Goal: Communication & Community: Participate in discussion

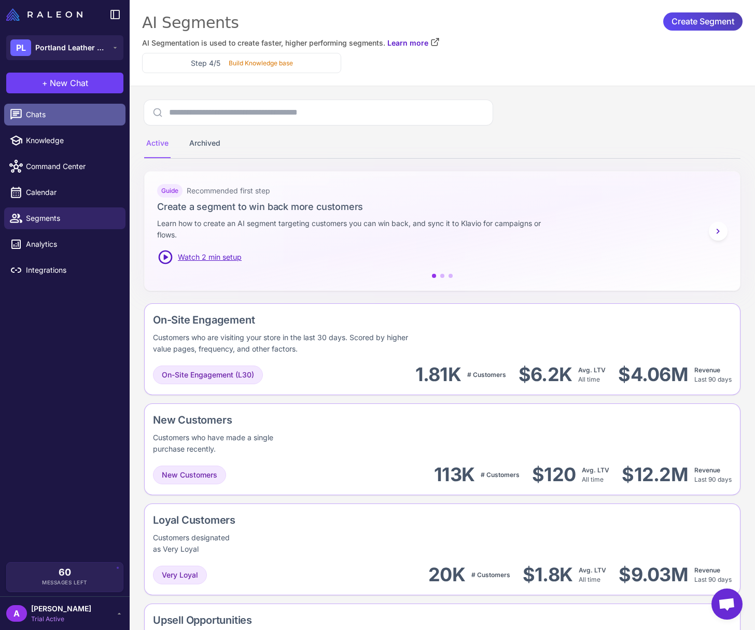
click at [57, 114] on span "Chats" at bounding box center [71, 114] width 91 height 11
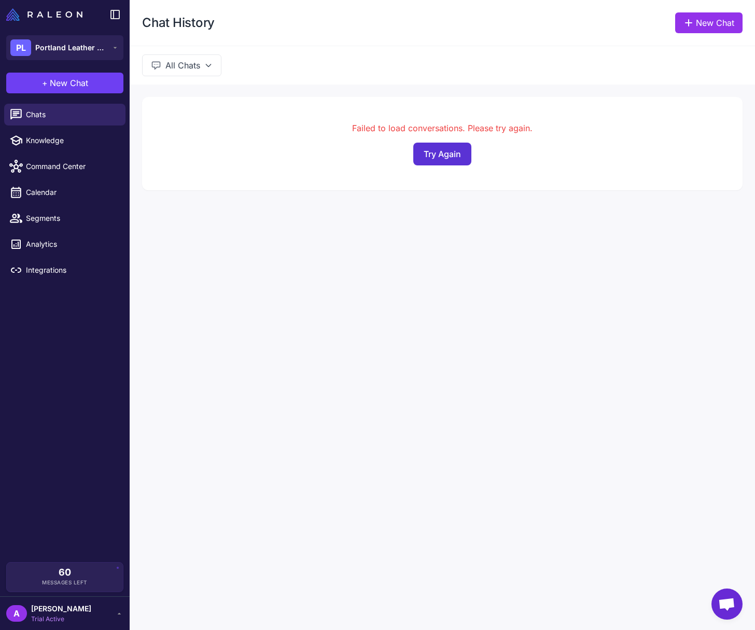
click at [444, 156] on button "Try Again" at bounding box center [442, 154] width 58 height 23
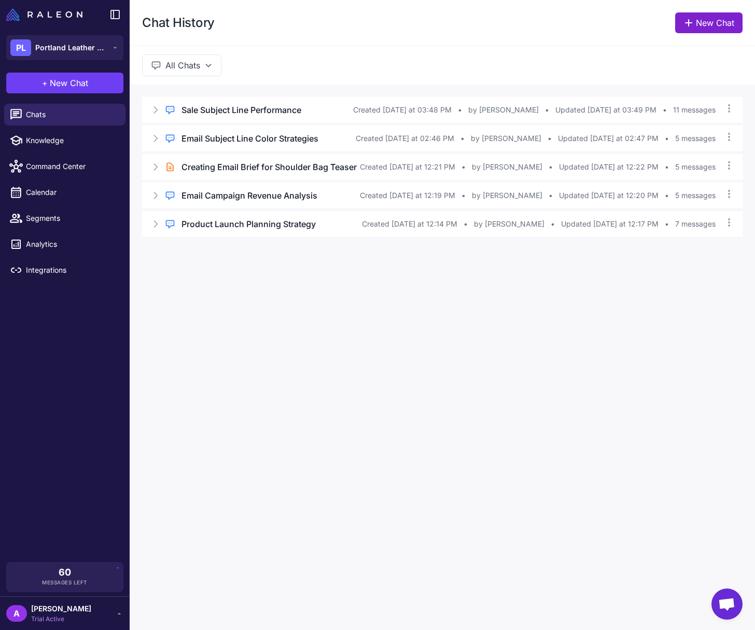
click at [698, 24] on link "New Chat" at bounding box center [708, 22] width 67 height 21
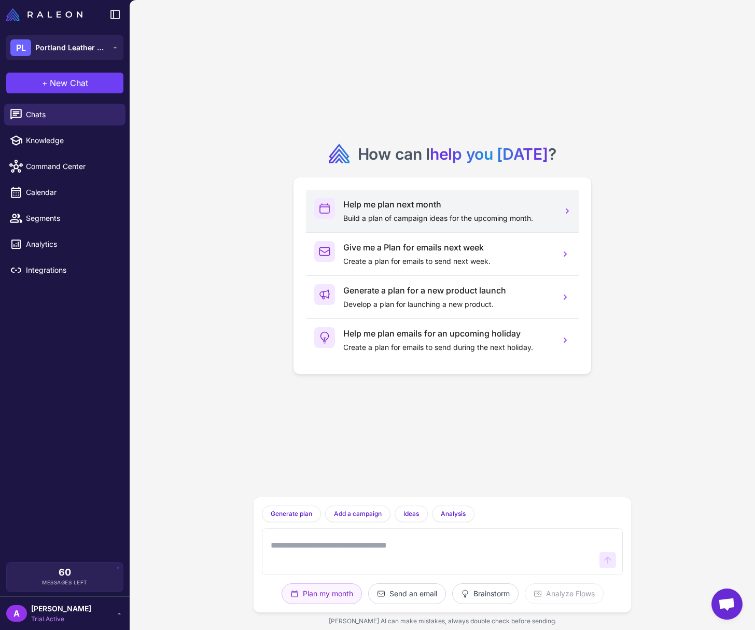
click at [410, 207] on h3 "Help me plan next month" at bounding box center [447, 204] width 208 height 12
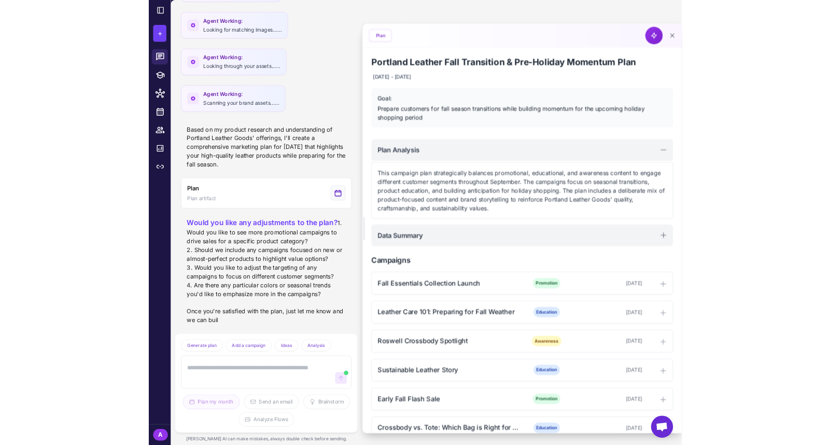
scroll to position [565, 0]
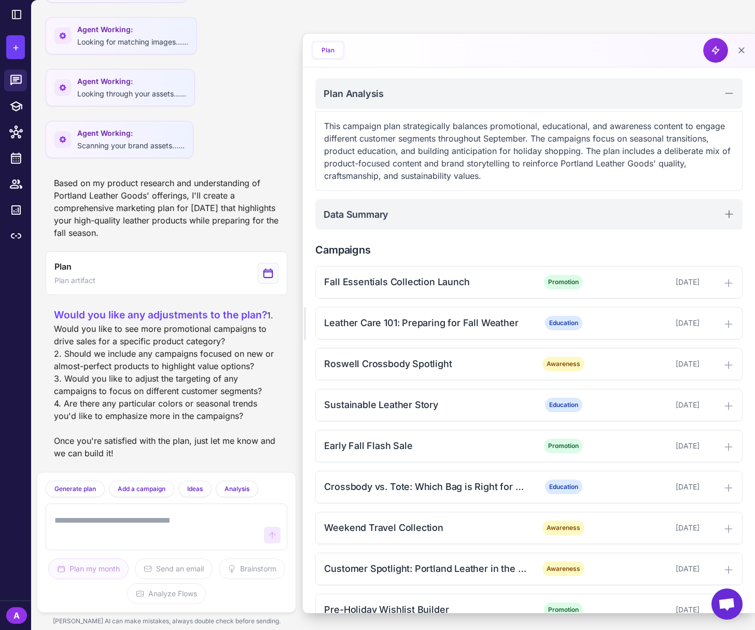
scroll to position [145, 0]
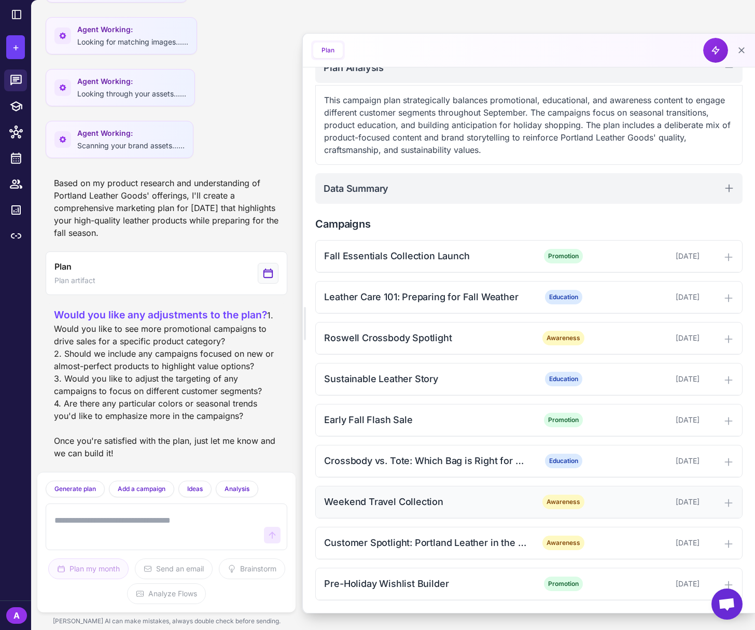
click at [723, 503] on icon at bounding box center [728, 503] width 10 height 10
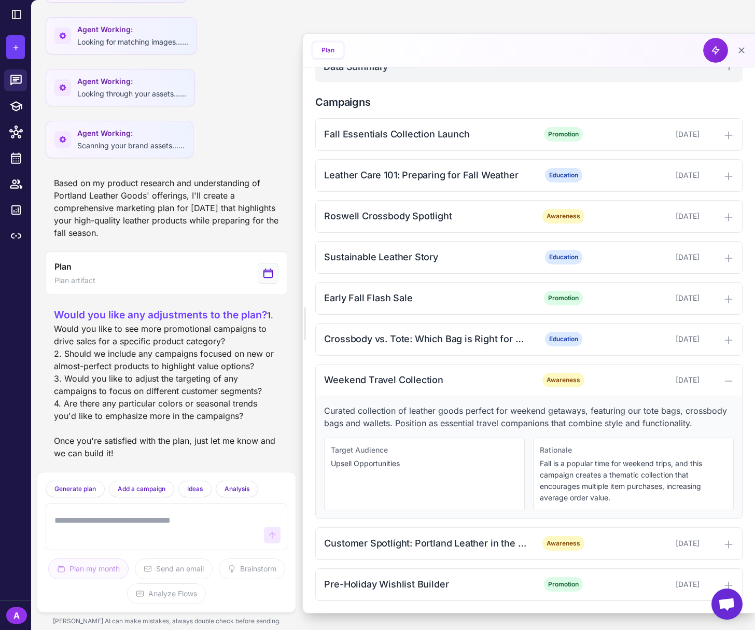
scroll to position [267, 0]
click at [421, 383] on div "Weekend Travel Collection" at bounding box center [425, 379] width 203 height 14
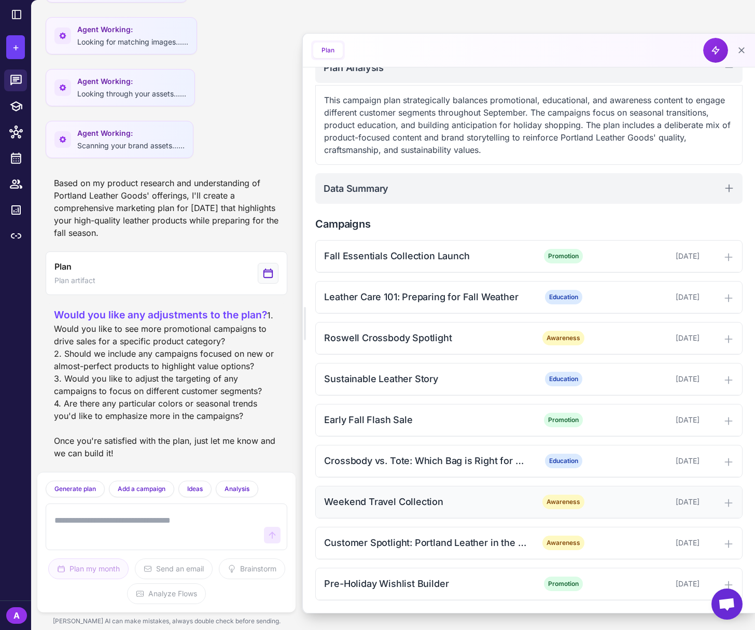
click at [413, 501] on div "Weekend Travel Collection" at bounding box center [425, 502] width 203 height 14
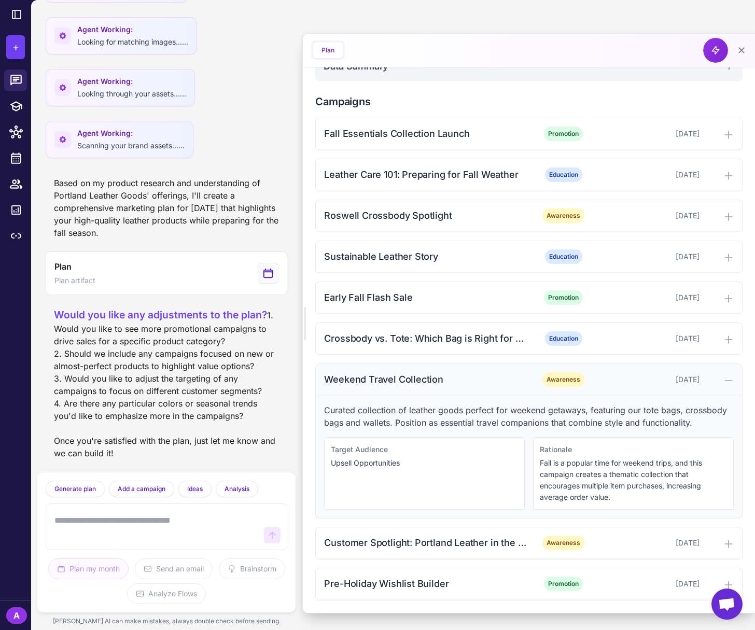
click at [568, 380] on span "Awareness" at bounding box center [563, 379] width 42 height 15
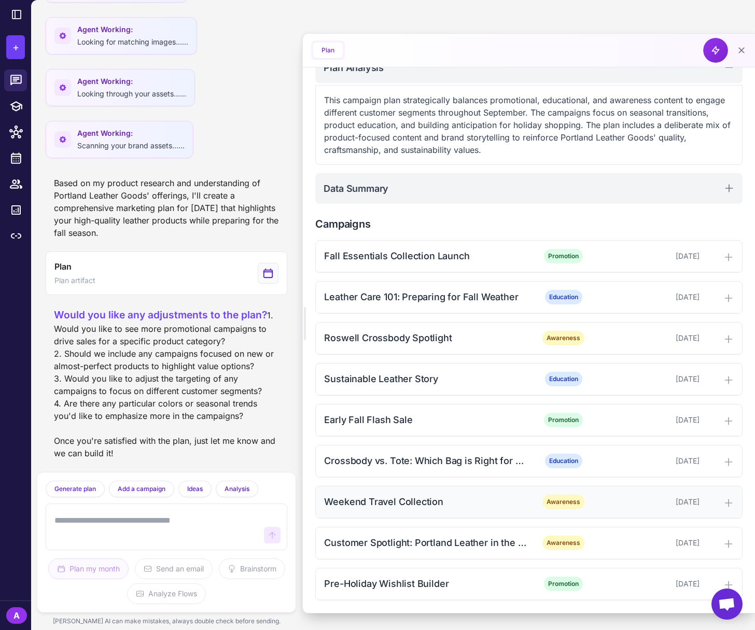
click at [445, 506] on div "Weekend Travel Collection" at bounding box center [425, 502] width 203 height 14
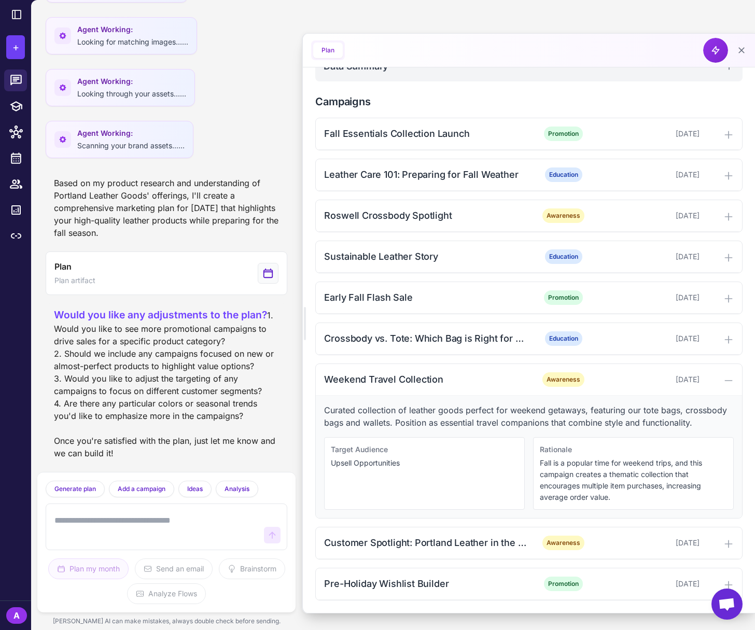
click at [412, 467] on p "Upsell Opportunities" at bounding box center [424, 462] width 187 height 11
click at [468, 588] on div "Pre-Holiday Wishlist Builder" at bounding box center [425, 584] width 203 height 14
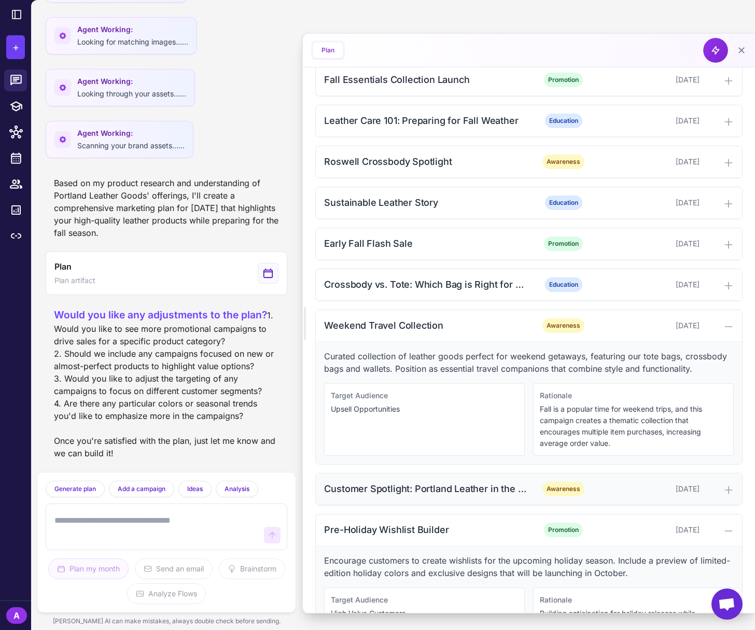
scroll to position [389, 0]
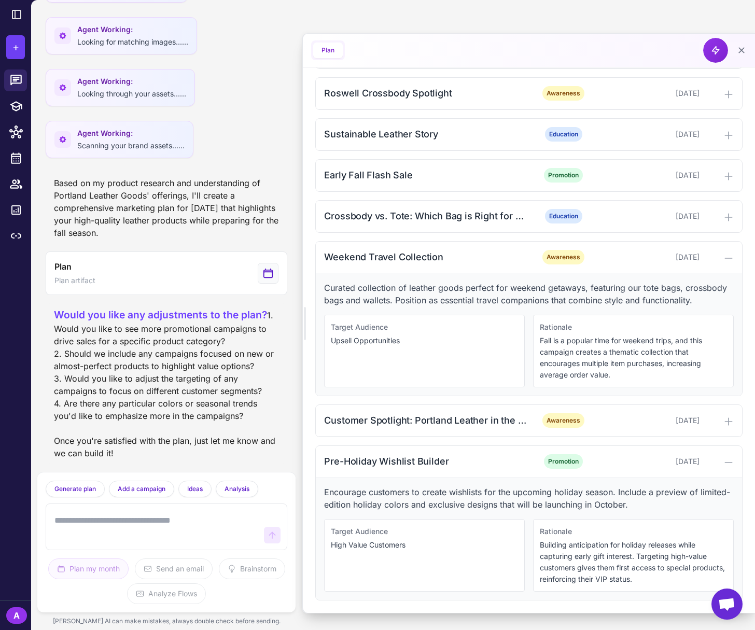
click at [91, 524] on textarea at bounding box center [155, 526] width 207 height 33
type textarea "**********"
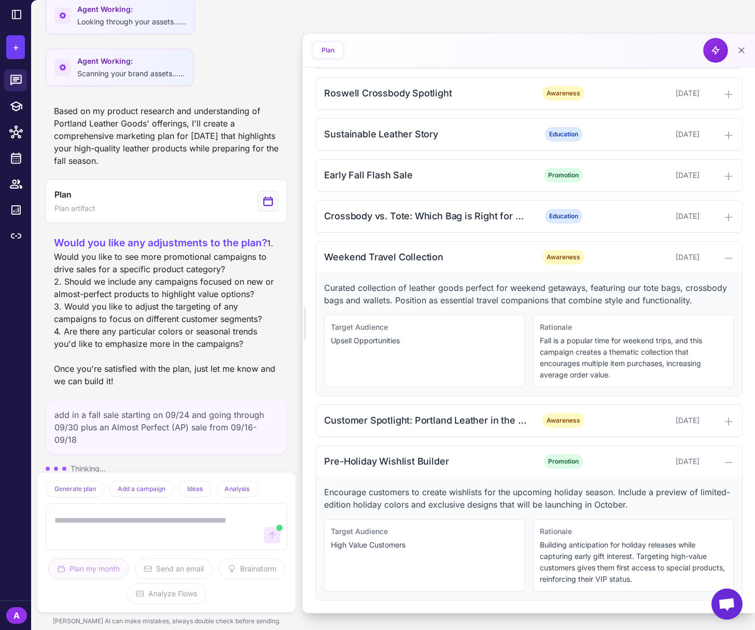
scroll to position [0, 0]
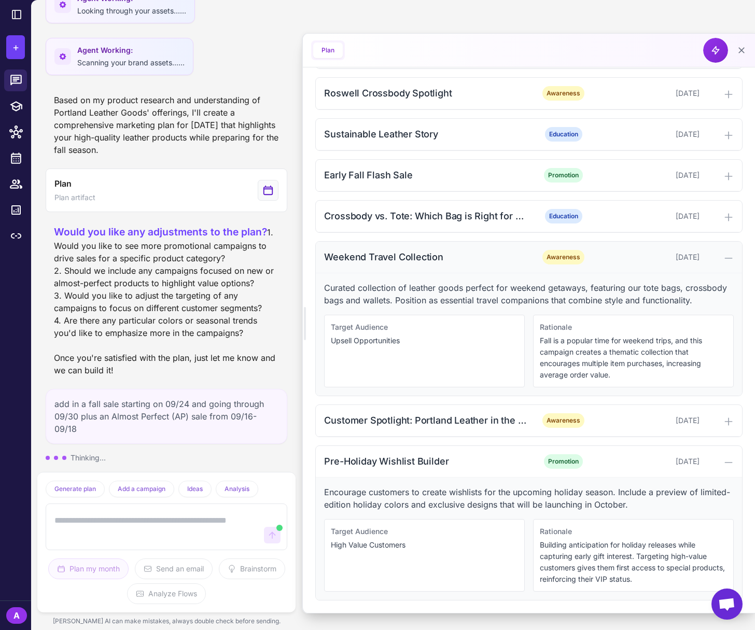
click at [718, 263] on div "Weekend Travel Collection Awareness September 22, 2025" at bounding box center [529, 258] width 426 height 32
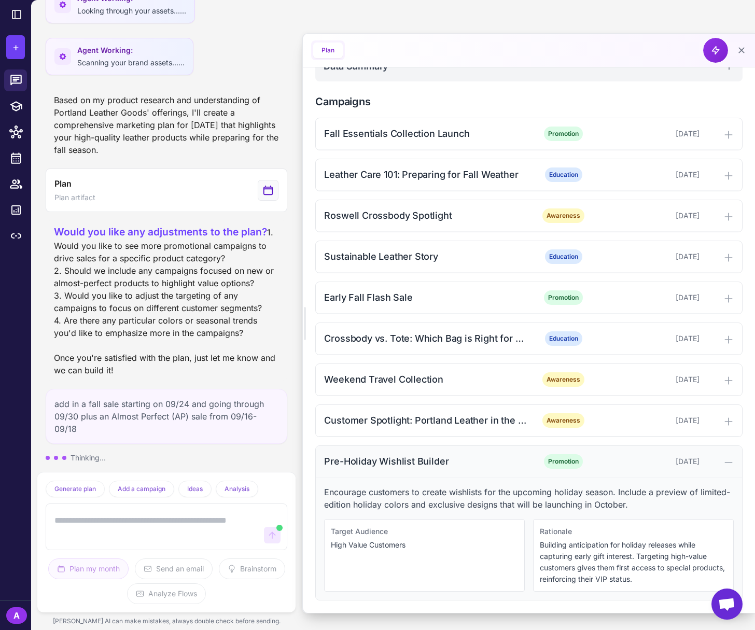
click at [723, 467] on icon at bounding box center [728, 462] width 10 height 10
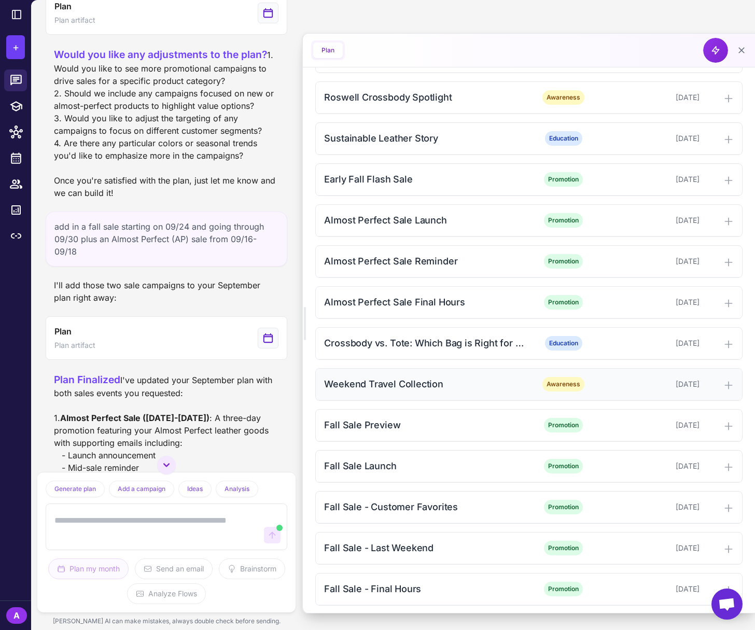
scroll to position [403, 0]
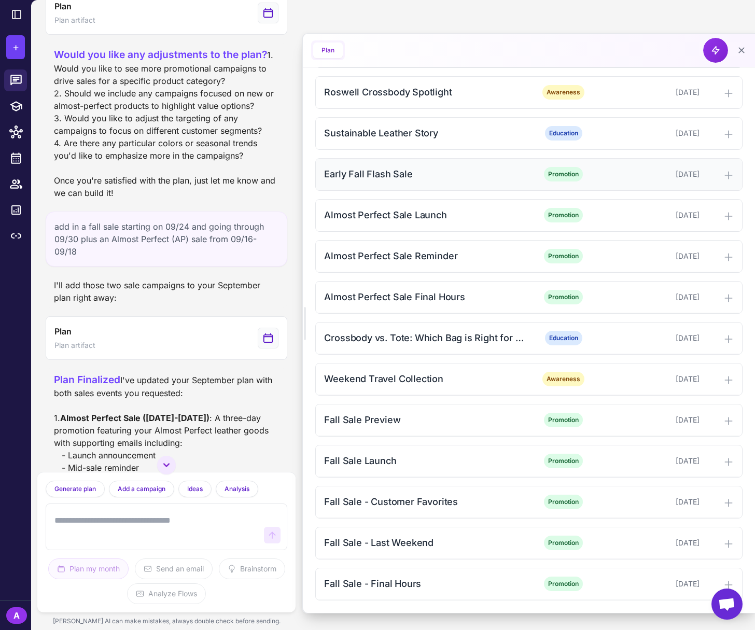
click at [430, 180] on div "Early Fall Flash Sale Promotion September 15, 2025" at bounding box center [529, 175] width 426 height 32
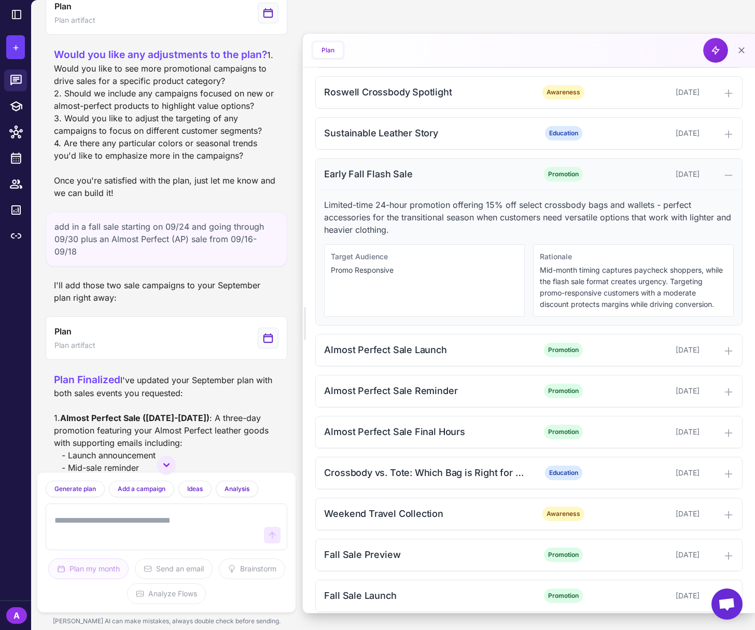
click at [723, 176] on icon at bounding box center [728, 175] width 10 height 10
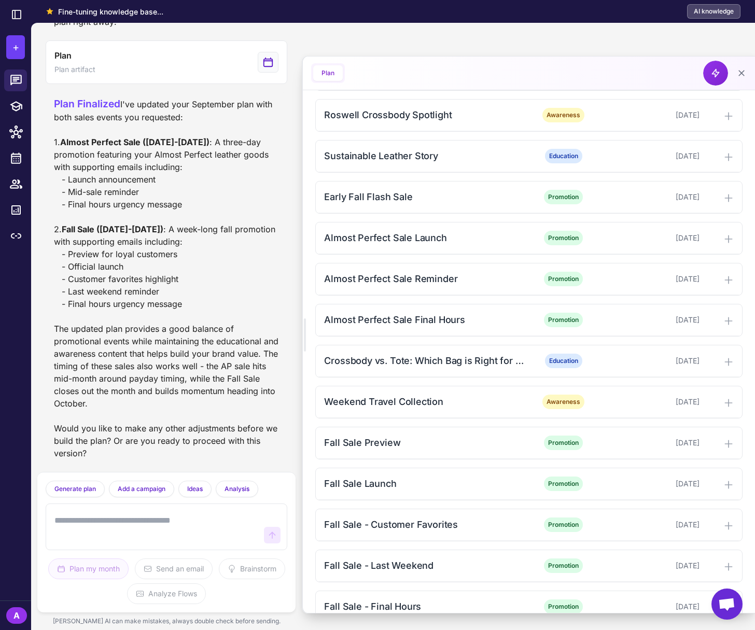
scroll to position [1149, 0]
click at [118, 530] on textarea at bounding box center [155, 526] width 207 height 33
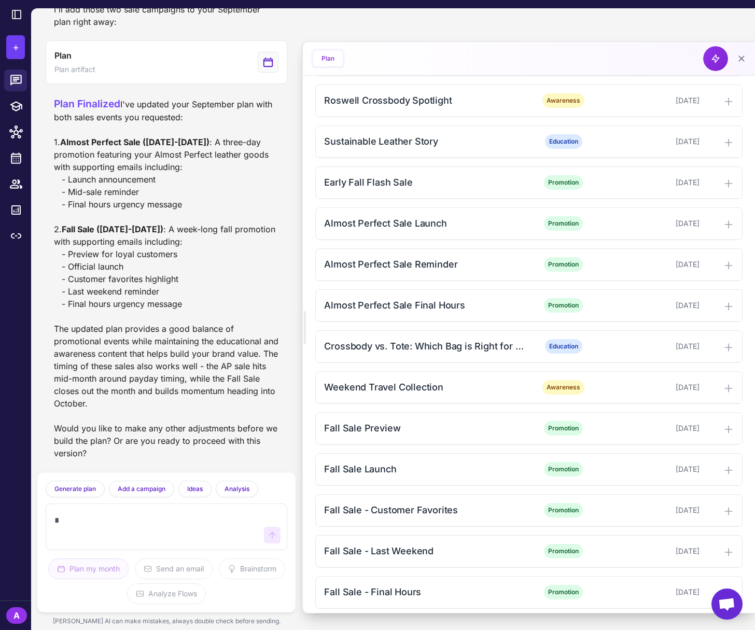
scroll to position [1126, 0]
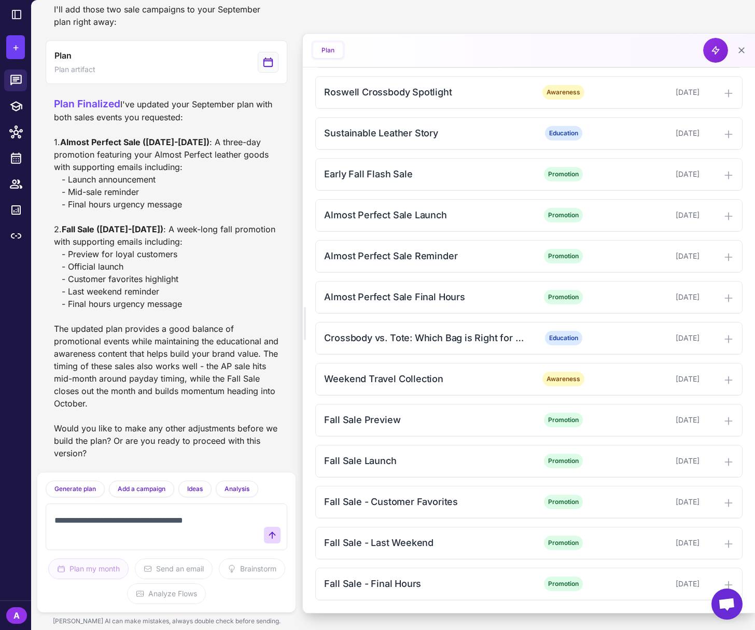
type textarea "**********"
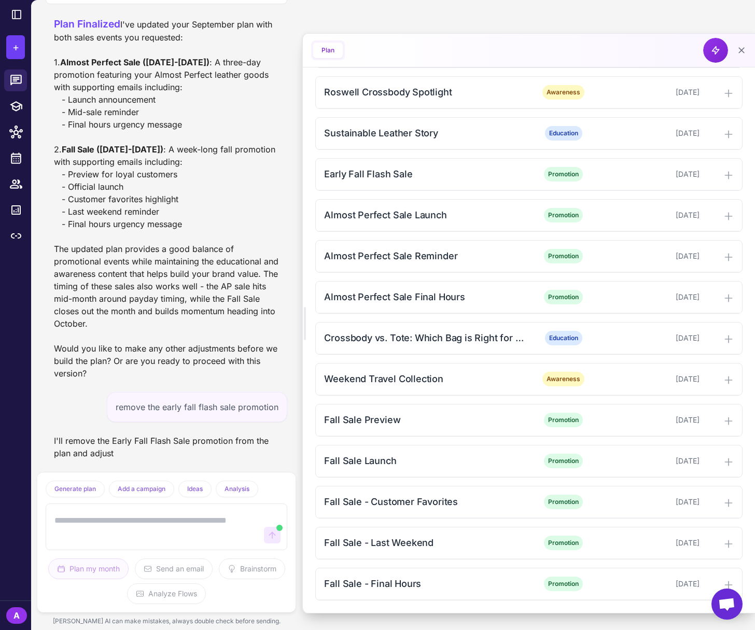
scroll to position [0, 0]
